Goal: Navigation & Orientation: Find specific page/section

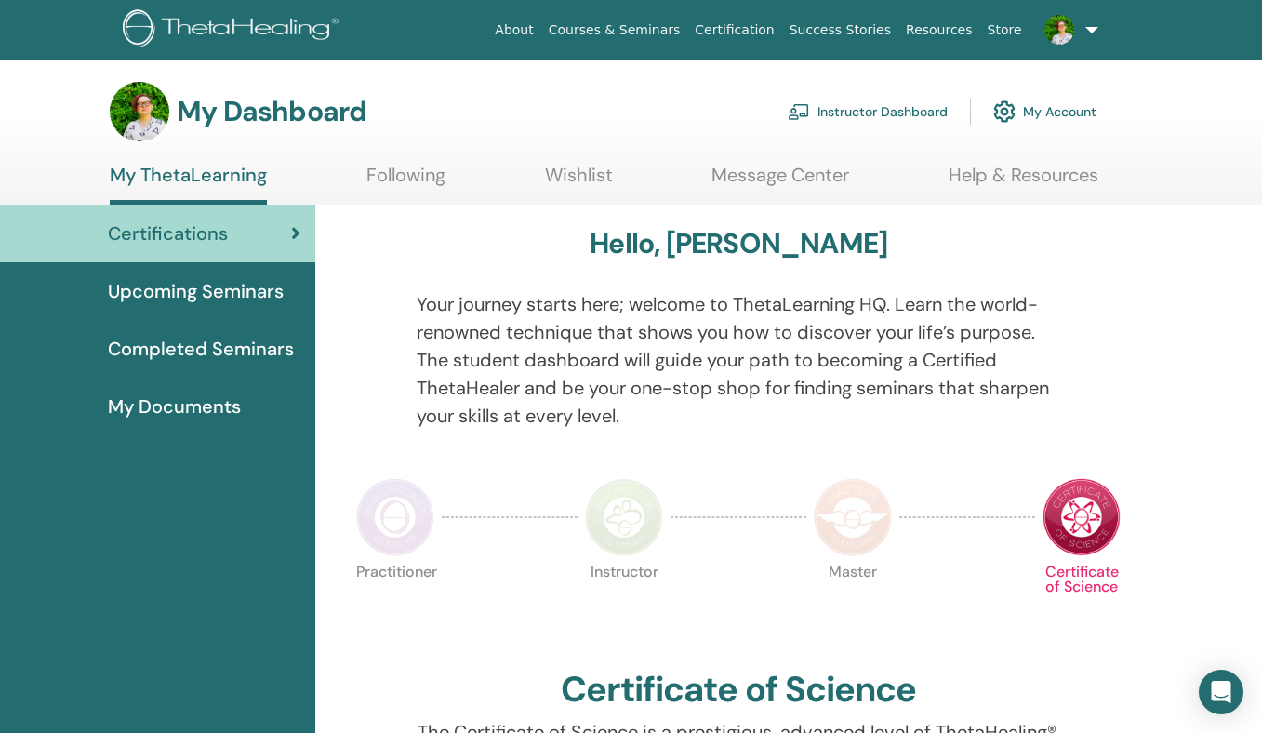
click at [908, 112] on link "Instructor Dashboard" at bounding box center [868, 111] width 160 height 41
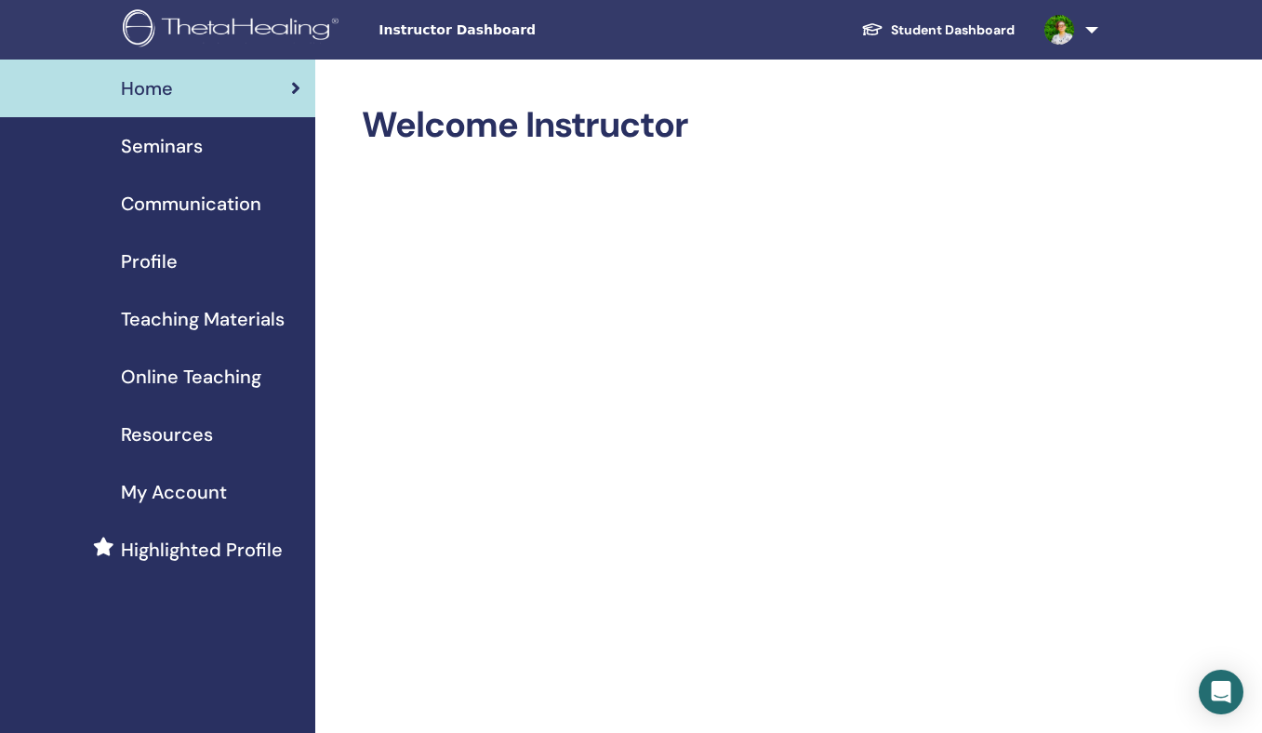
click at [189, 142] on span "Seminars" at bounding box center [162, 146] width 82 height 28
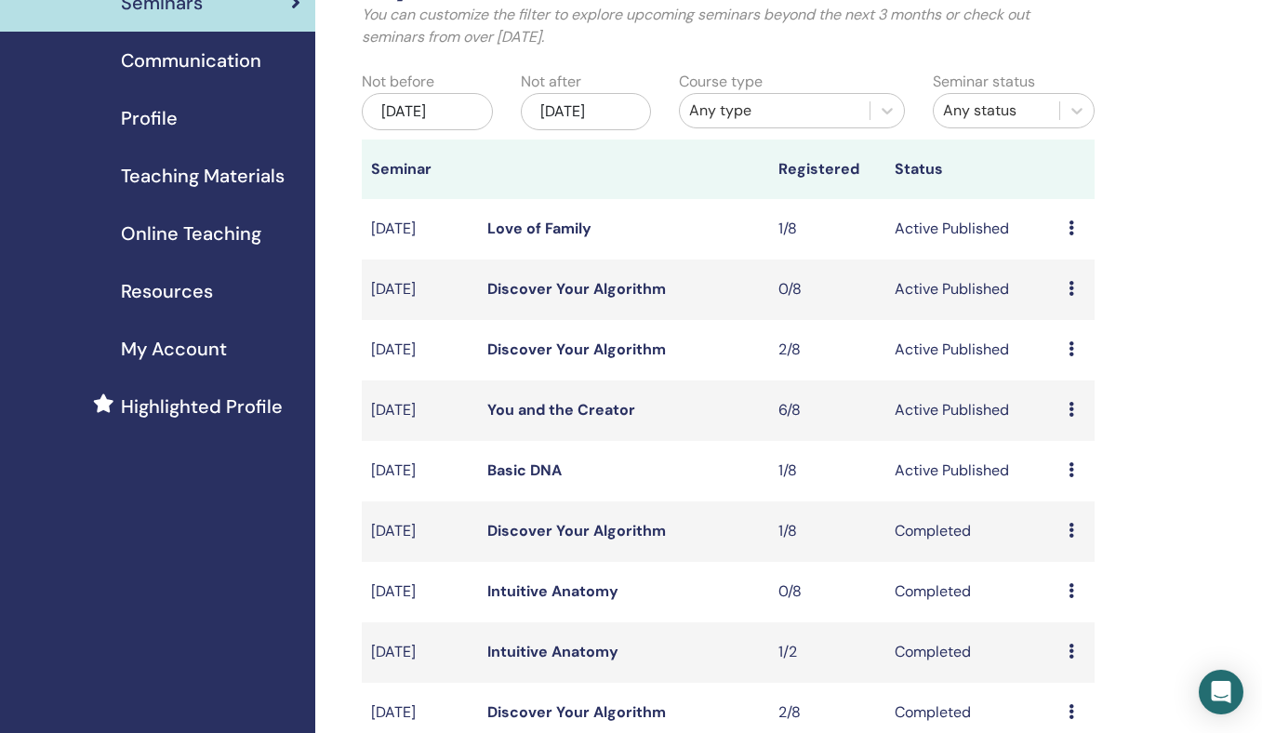
scroll to position [148, 0]
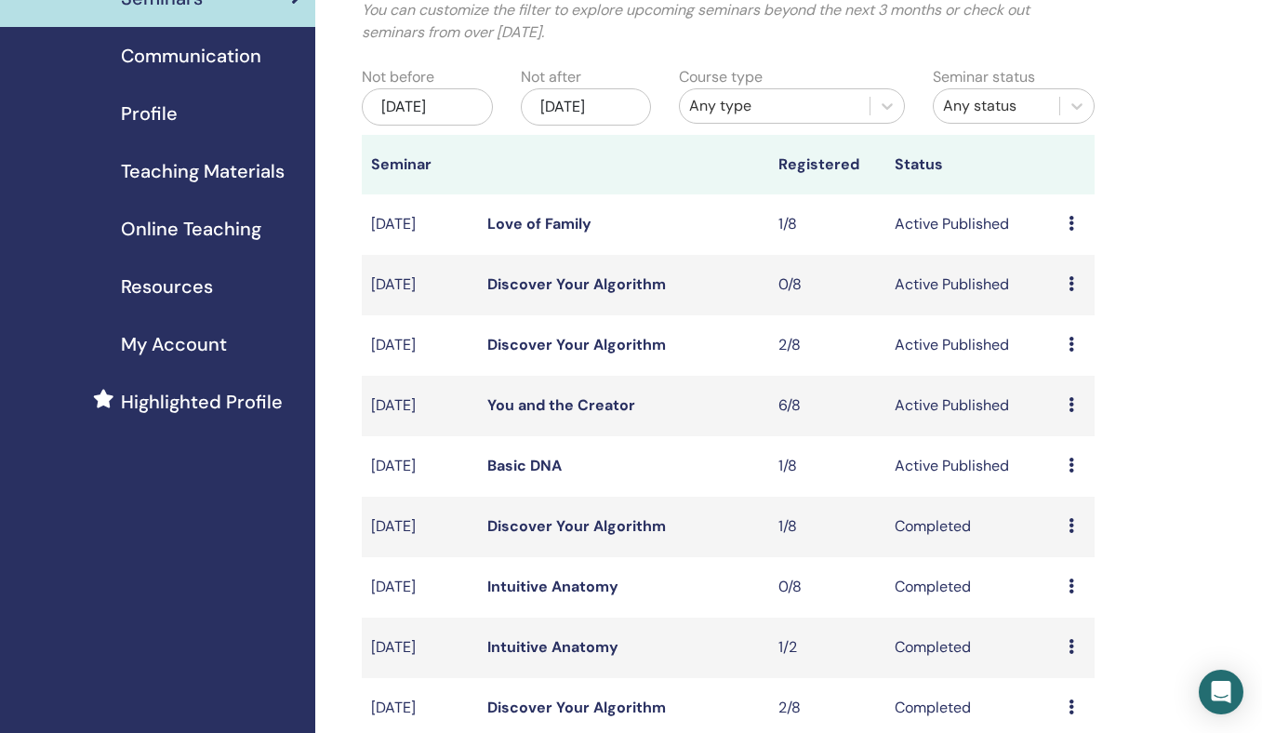
click at [498, 470] on link "Basic DNA" at bounding box center [524, 466] width 74 height 20
